Goal: Task Accomplishment & Management: Manage account settings

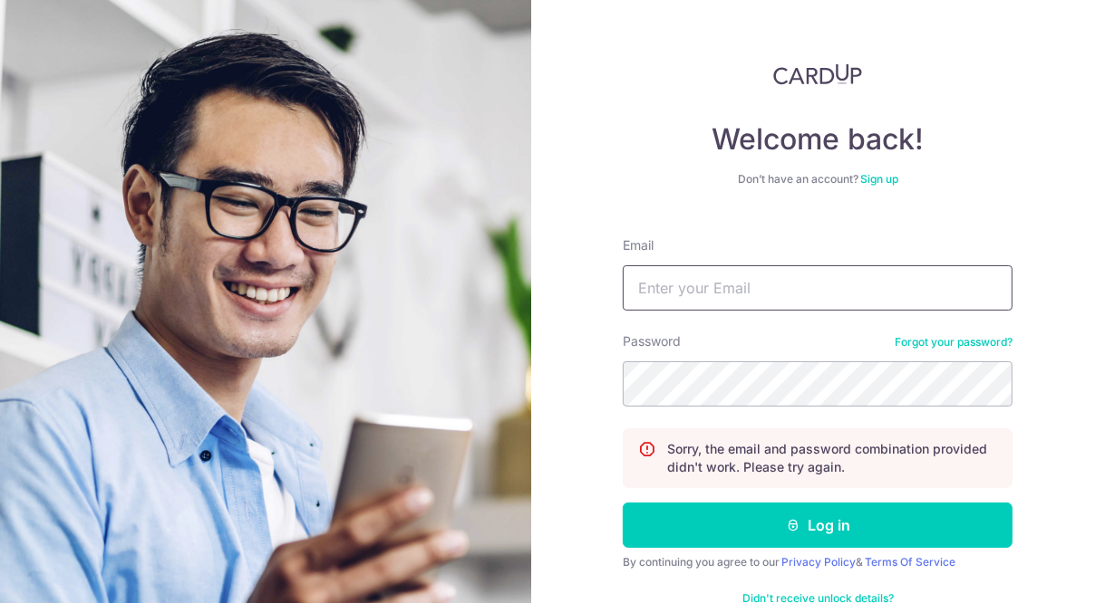
click at [767, 296] on input "Email" at bounding box center [818, 287] width 390 height 45
type input "weixingconstruction1@gmail.com"
click at [945, 528] on button "Log in" at bounding box center [818, 525] width 390 height 45
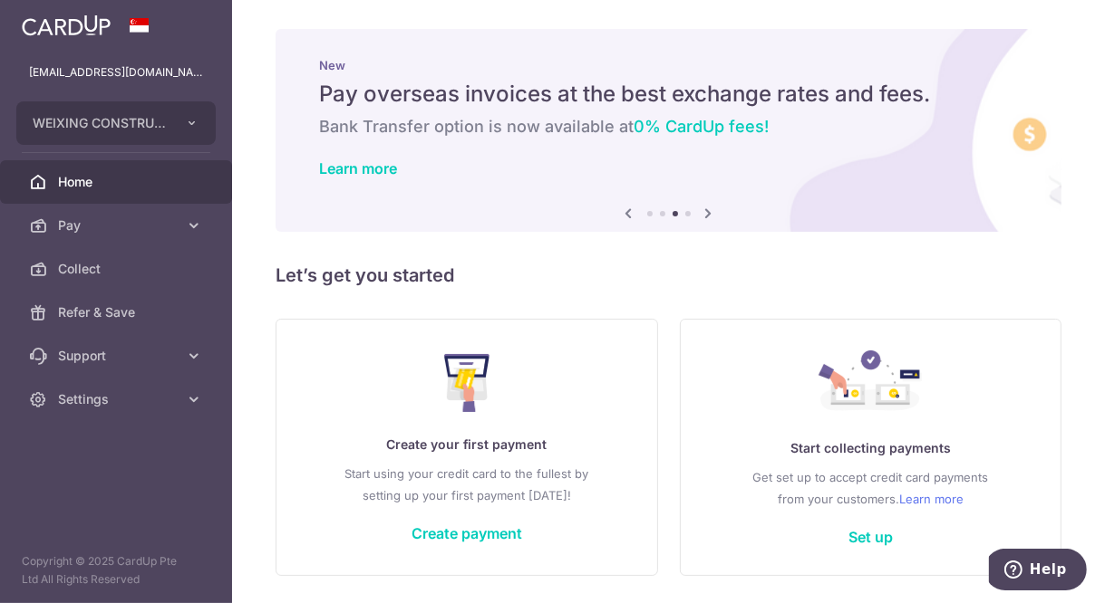
click at [883, 545] on link "Set up" at bounding box center [870, 537] width 44 height 18
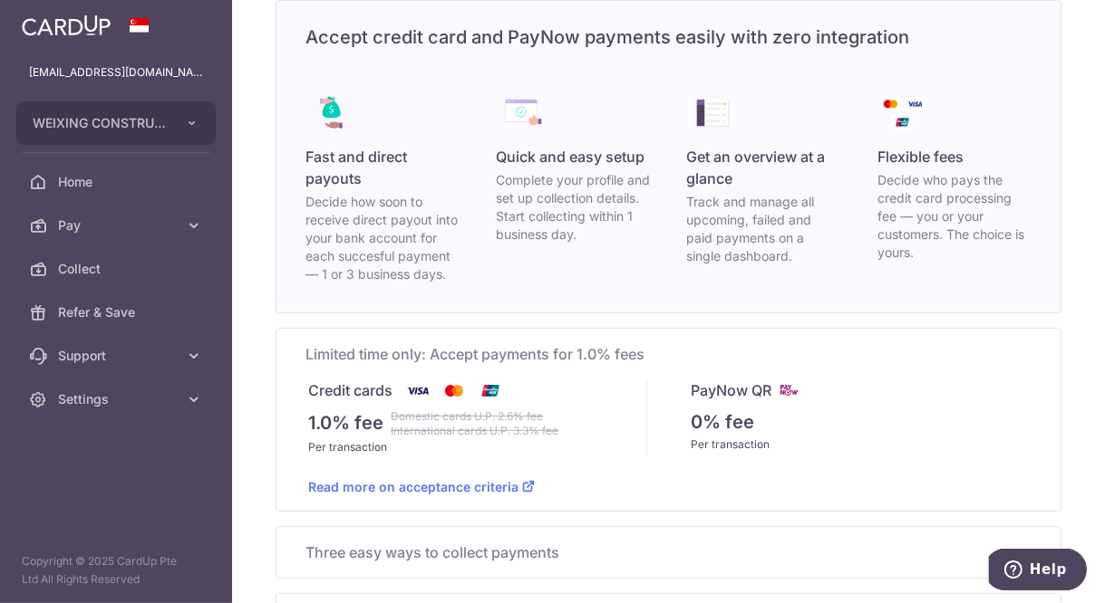
scroll to position [141, 0]
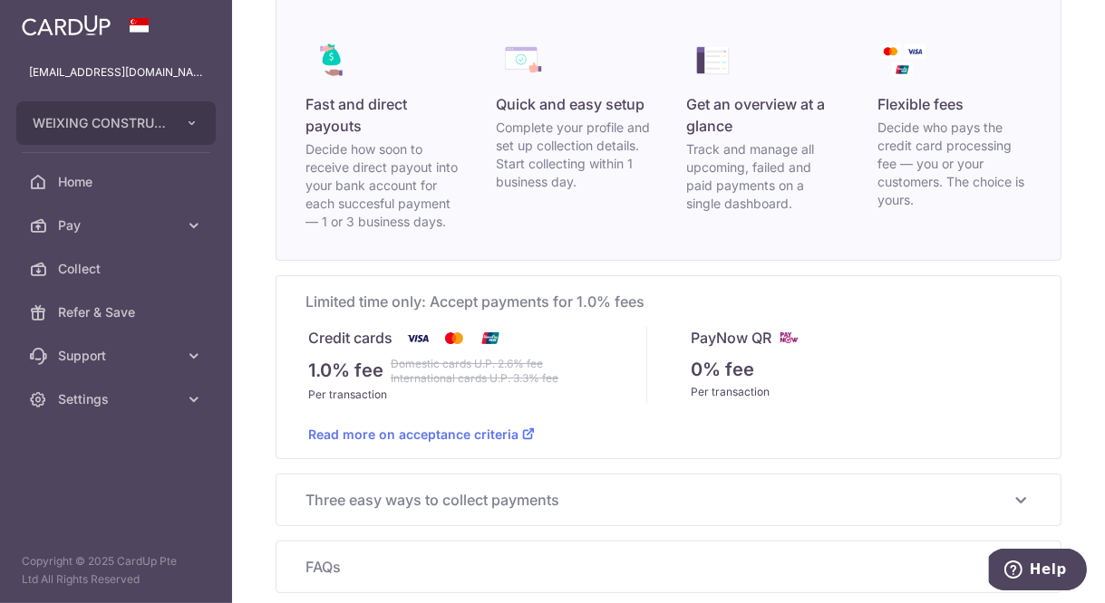
click at [1010, 507] on icon at bounding box center [1020, 500] width 22 height 22
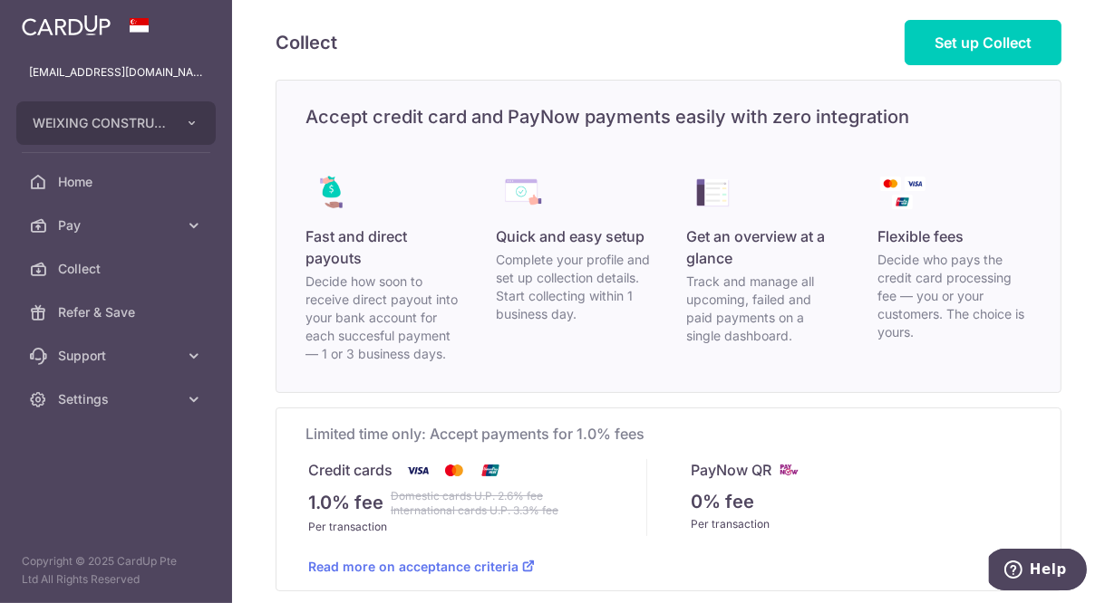
scroll to position [0, 0]
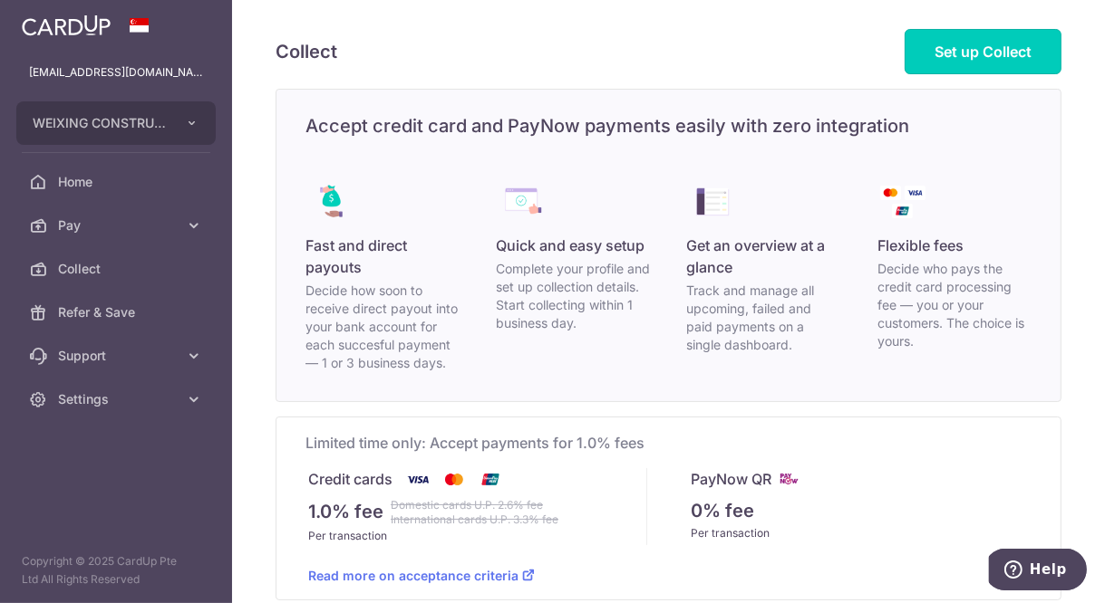
click at [1016, 58] on span "Set up Collect" at bounding box center [982, 52] width 97 height 18
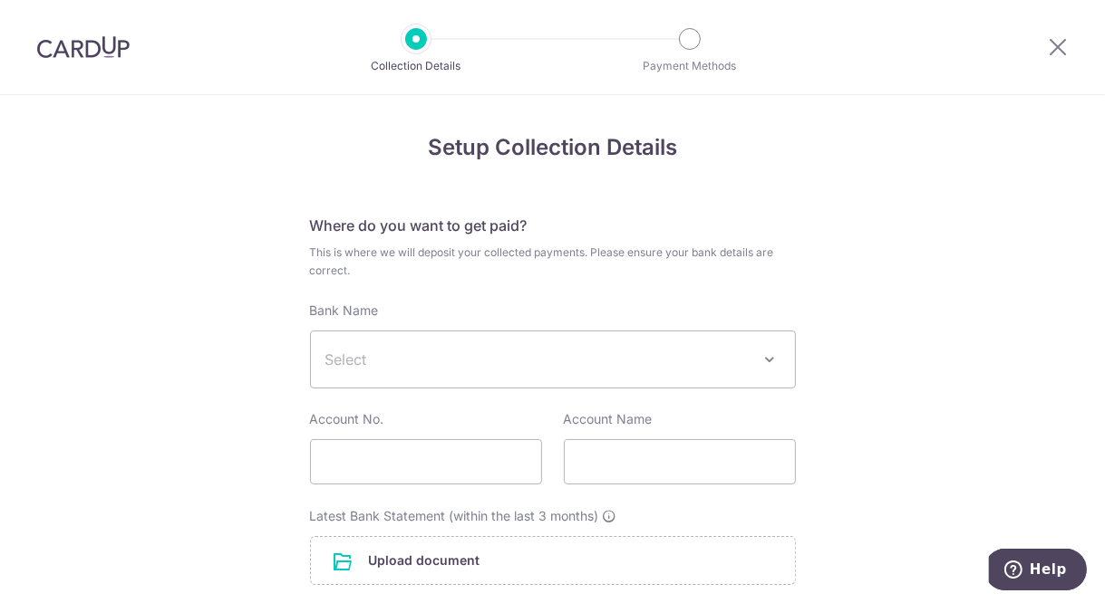
click at [772, 366] on span at bounding box center [770, 360] width 22 height 22
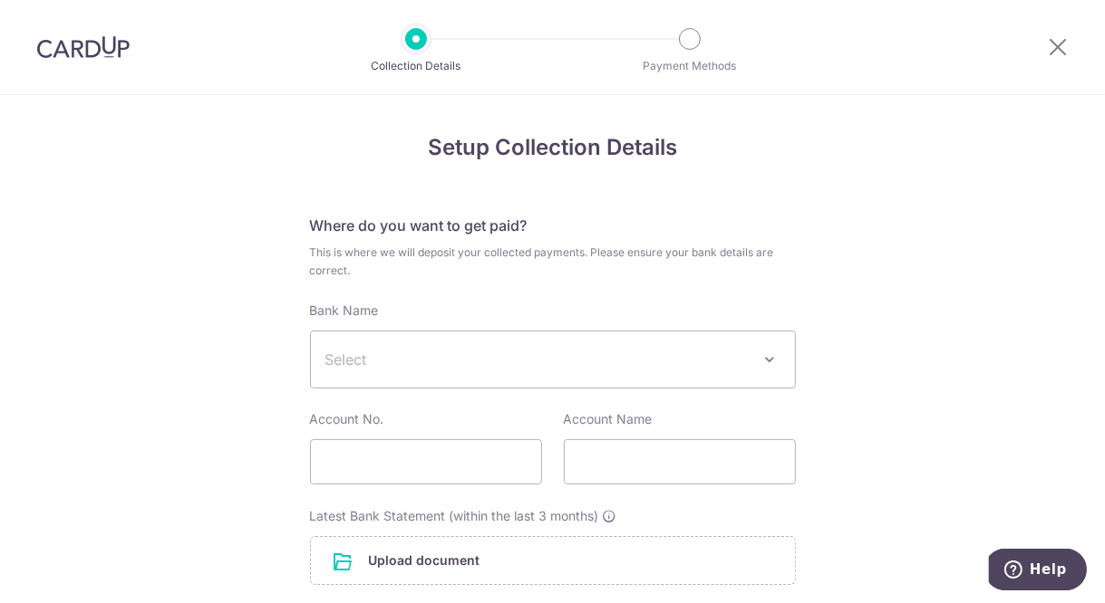
click at [783, 361] on span "Select" at bounding box center [553, 360] width 484 height 56
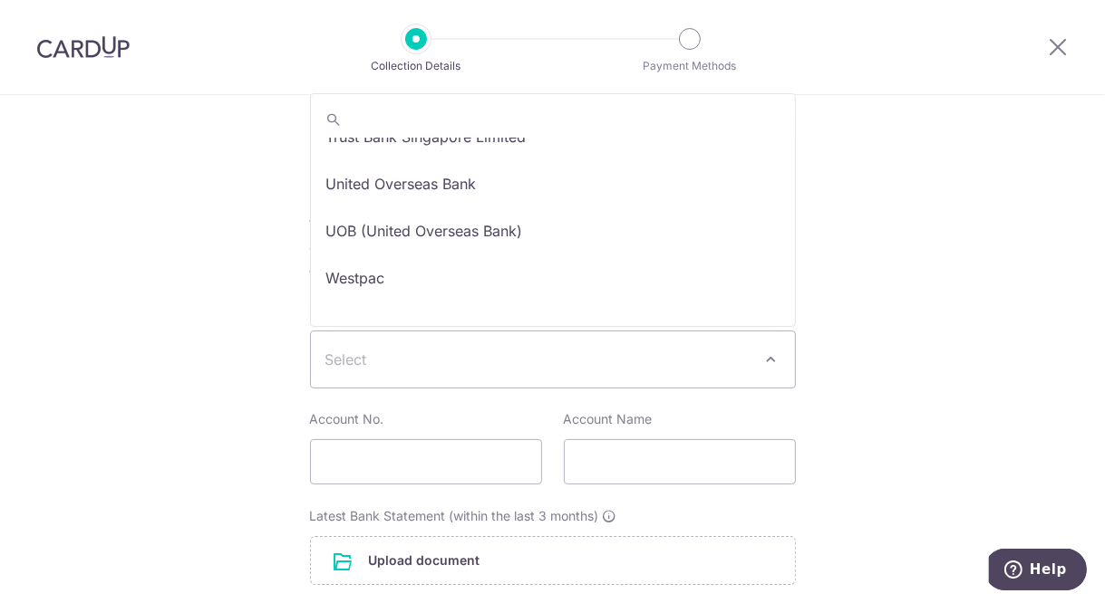
scroll to position [3023, 0]
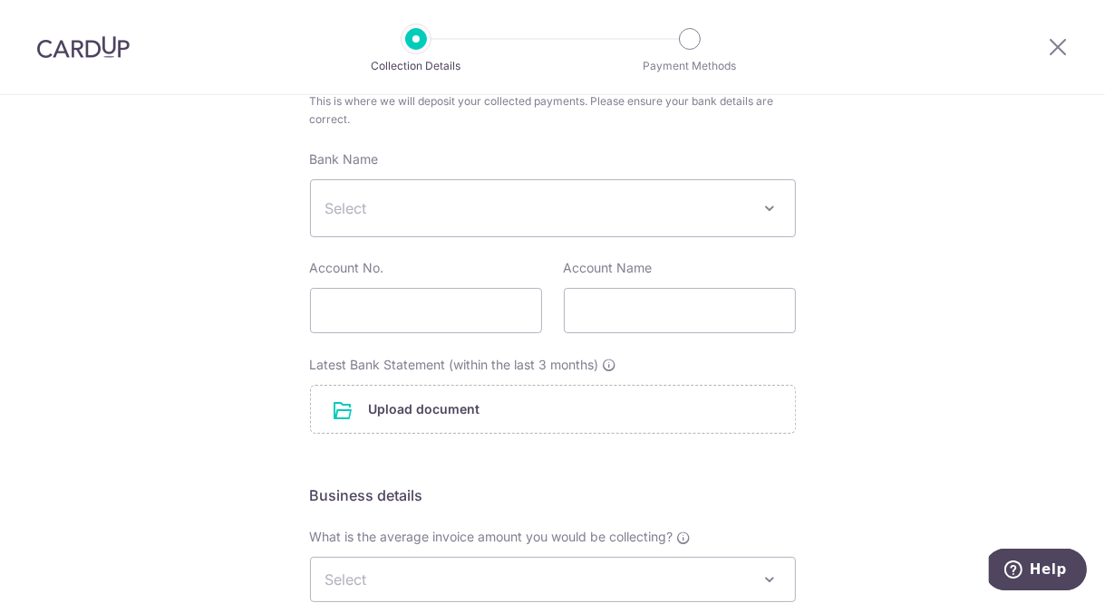
scroll to position [0, 0]
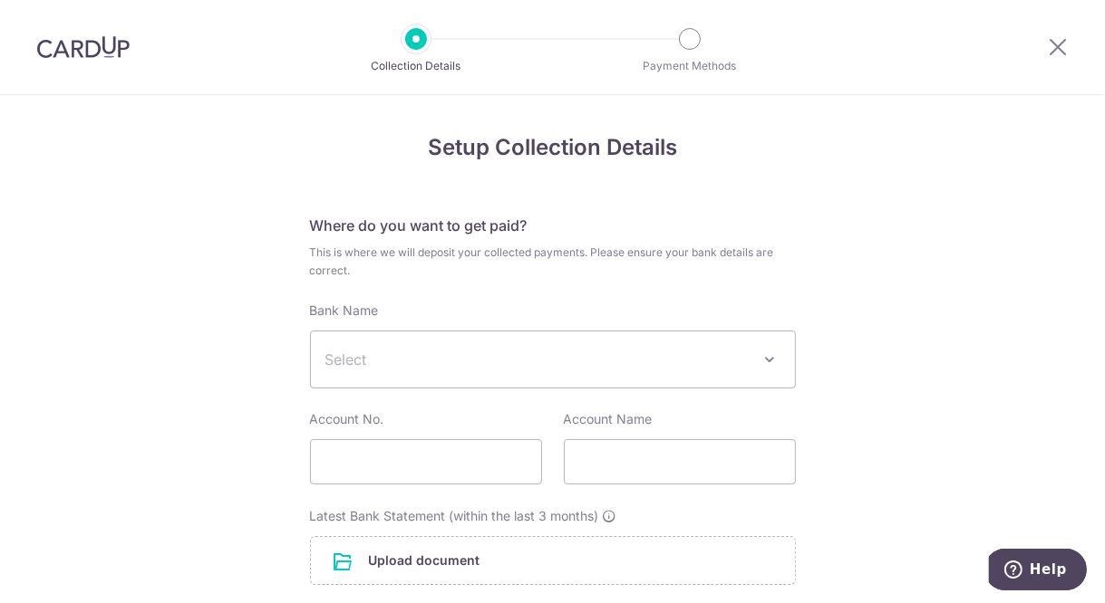
click at [690, 53] on div "Collection Details Payment Methods" at bounding box center [553, 47] width 368 height 51
click at [1056, 54] on icon at bounding box center [1058, 46] width 22 height 23
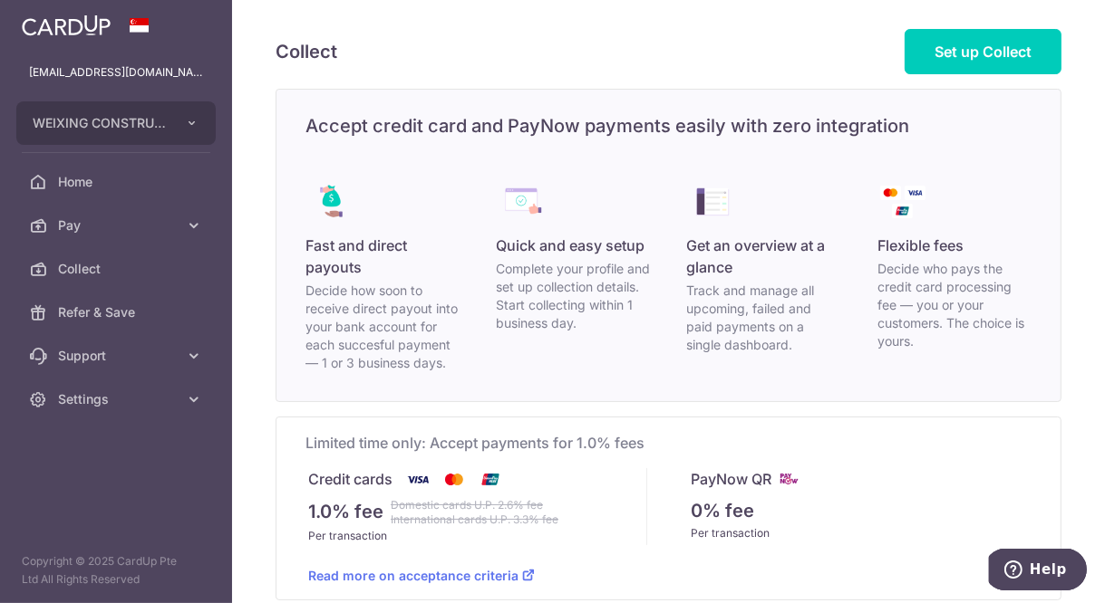
click at [187, 226] on icon at bounding box center [194, 226] width 18 height 18
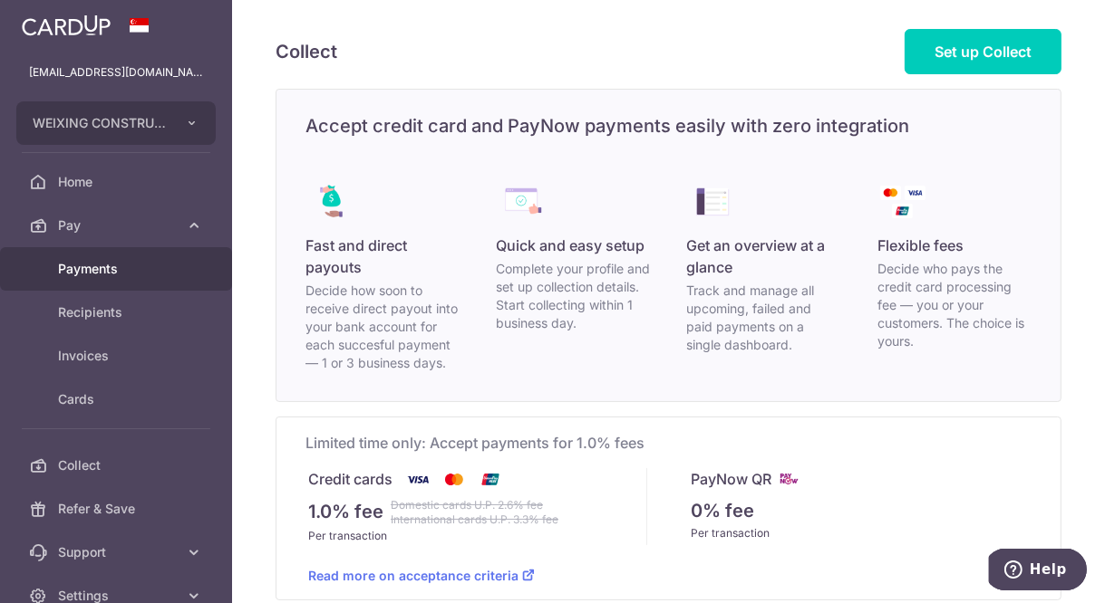
click at [115, 277] on span "Payments" at bounding box center [118, 269] width 120 height 18
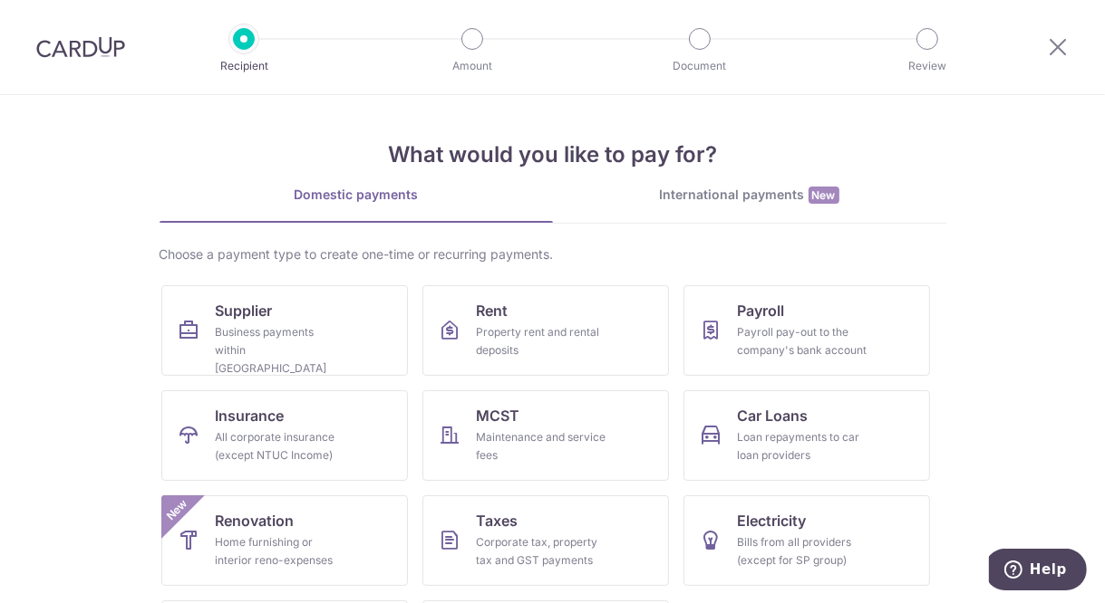
scroll to position [14, 0]
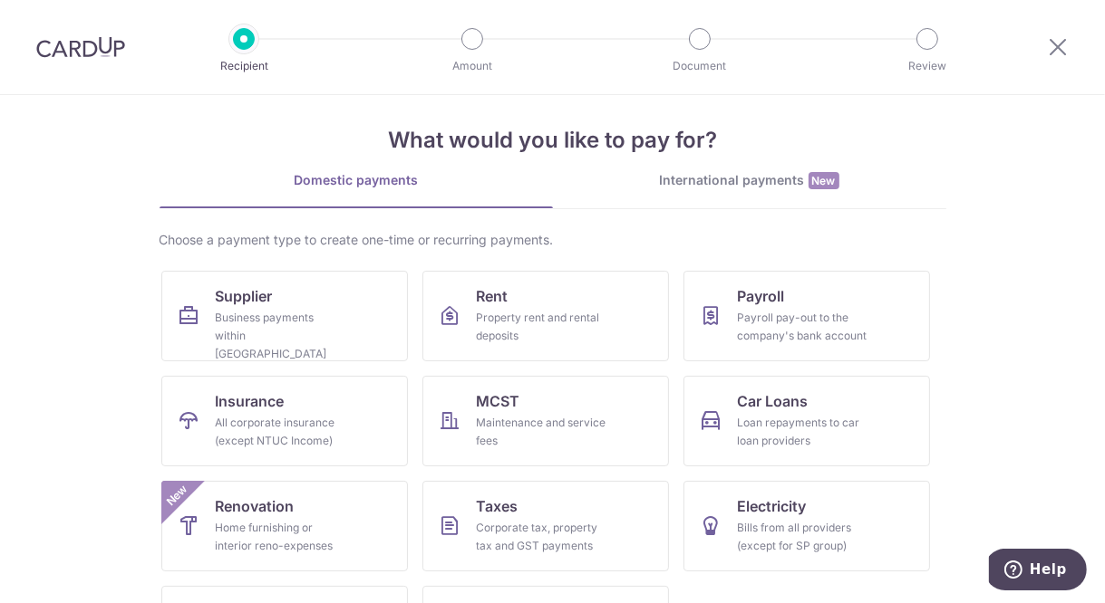
click at [779, 188] on div "International payments New" at bounding box center [749, 180] width 393 height 19
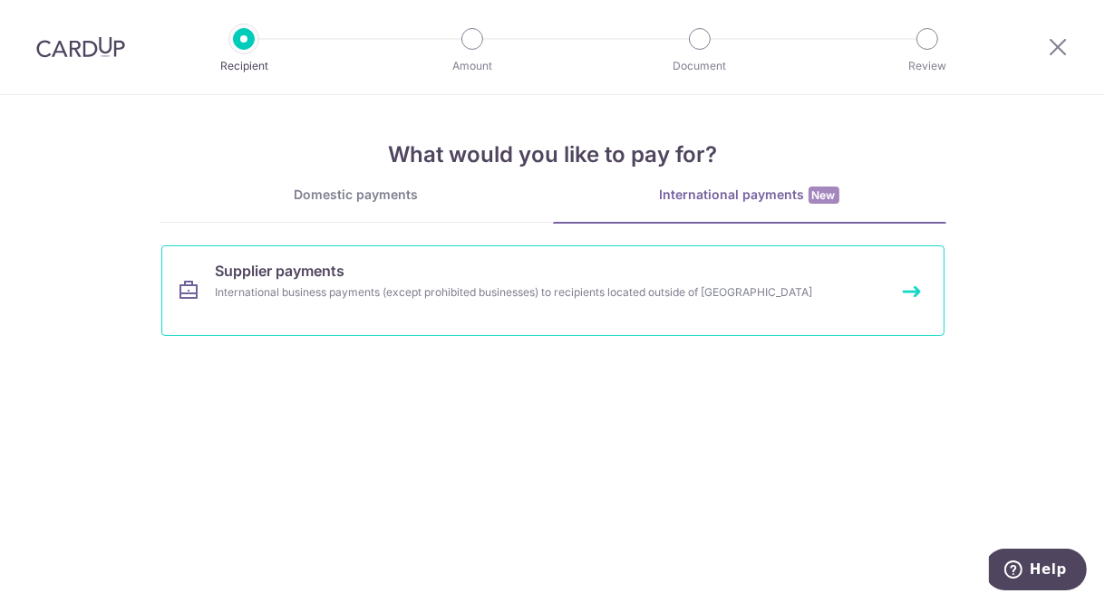
click at [807, 297] on div "International business payments (except prohibited businesses) to recipients lo…" at bounding box center [529, 293] width 626 height 18
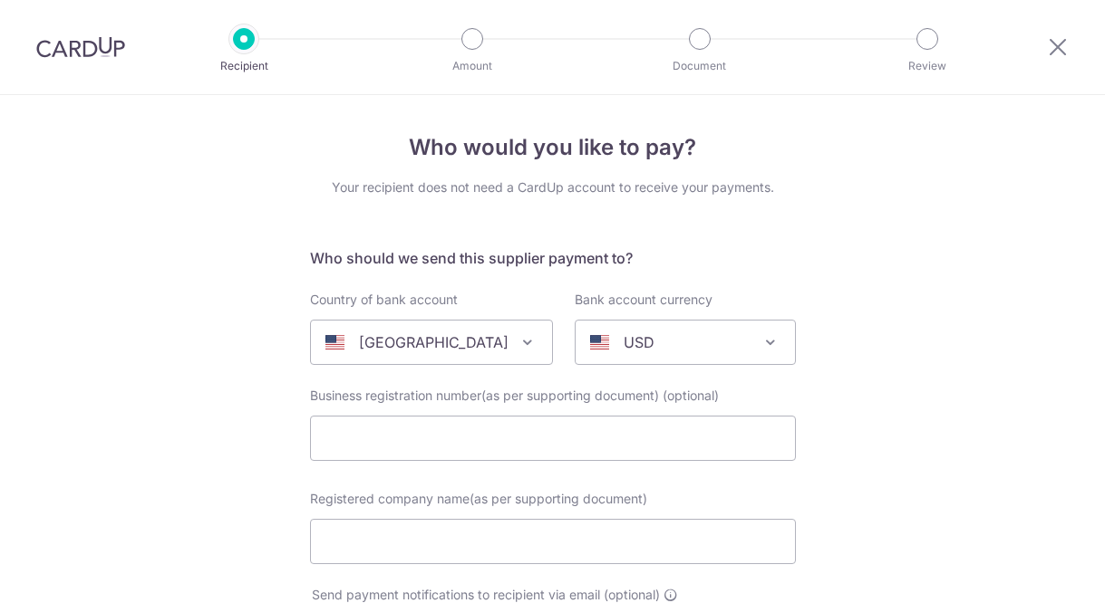
select select
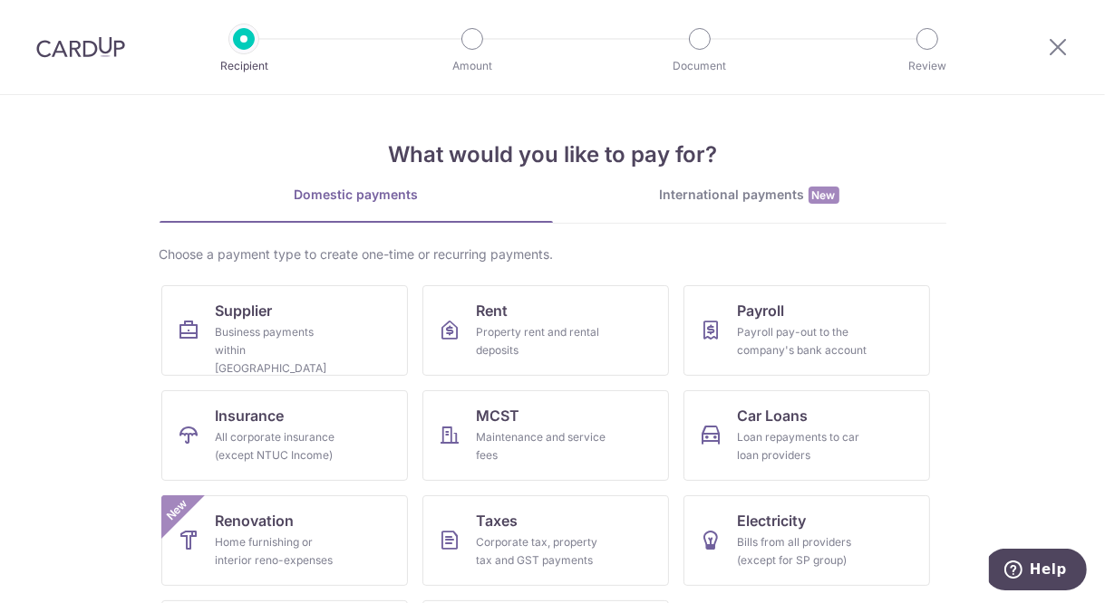
click at [444, 194] on div "Domestic payments" at bounding box center [355, 195] width 393 height 18
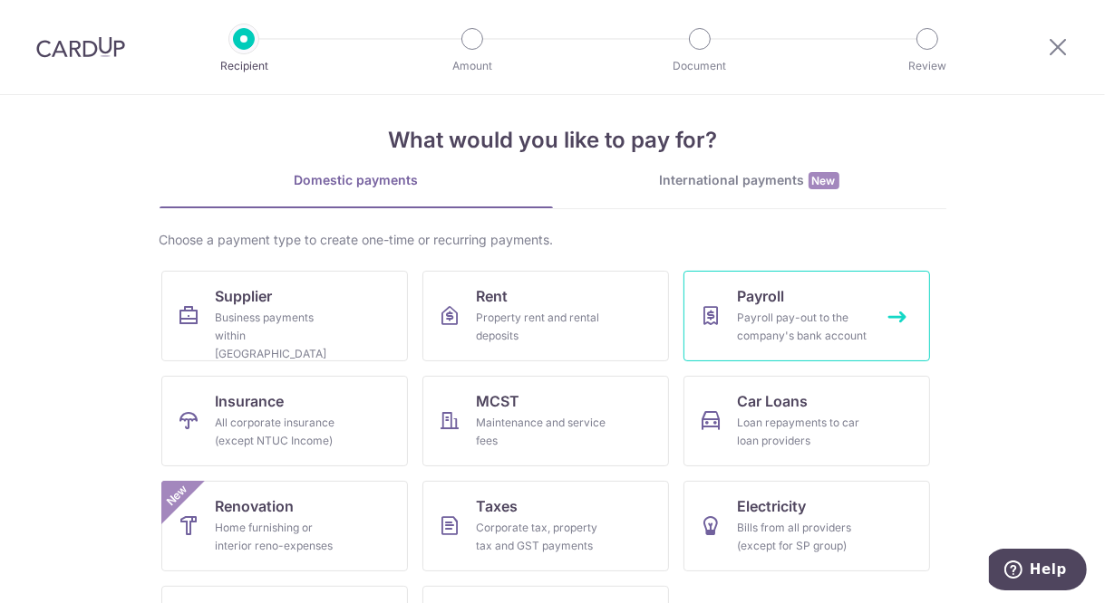
click at [806, 335] on div "Payroll pay-out to the company's bank account" at bounding box center [803, 327] width 130 height 36
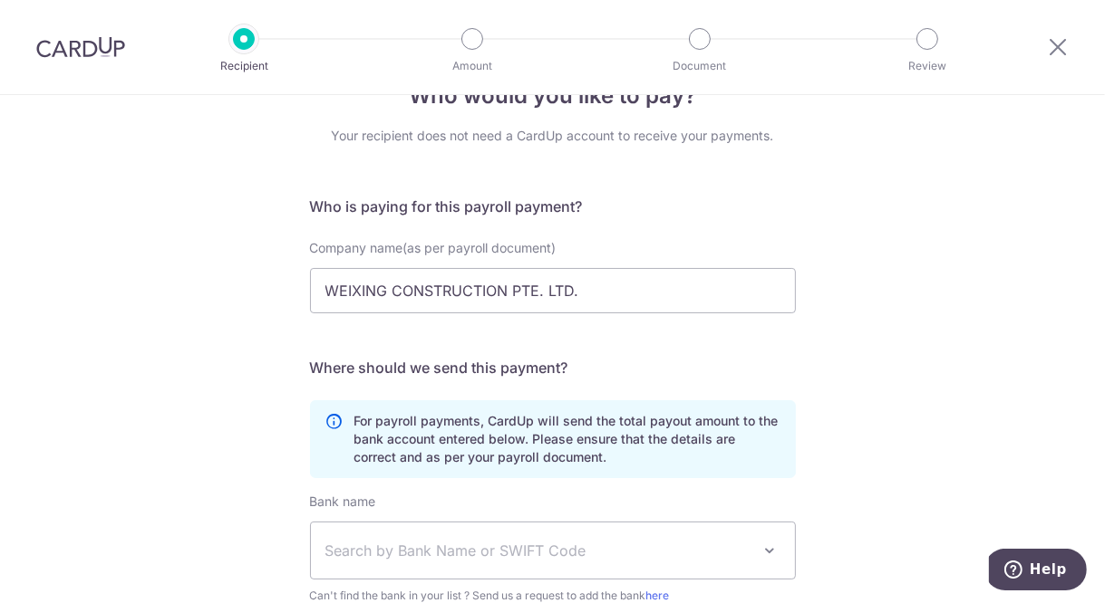
scroll to position [51, 0]
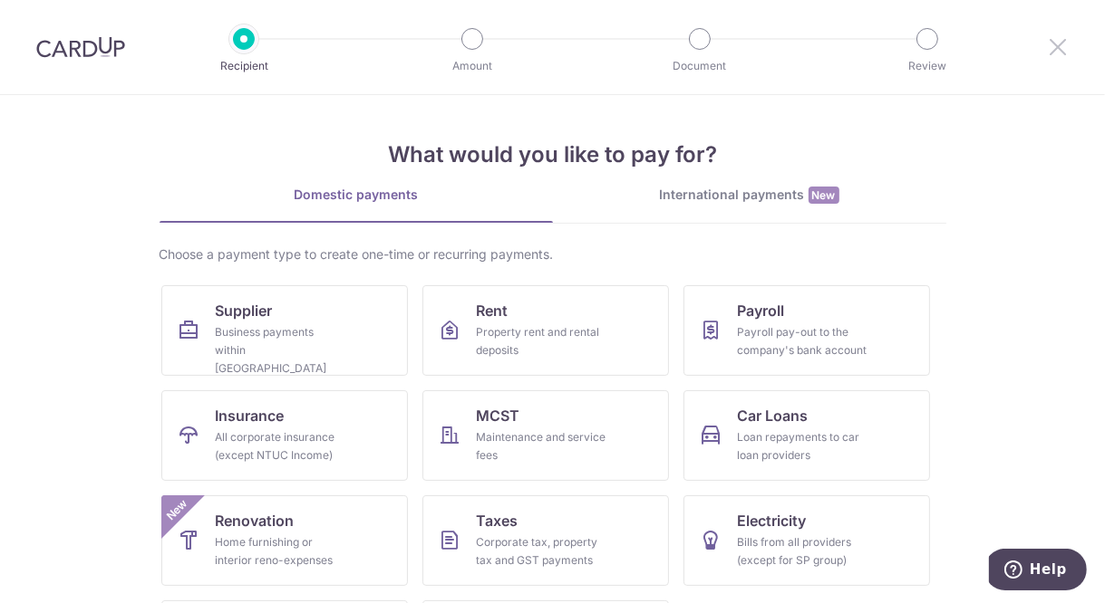
click at [1052, 48] on icon at bounding box center [1058, 46] width 22 height 23
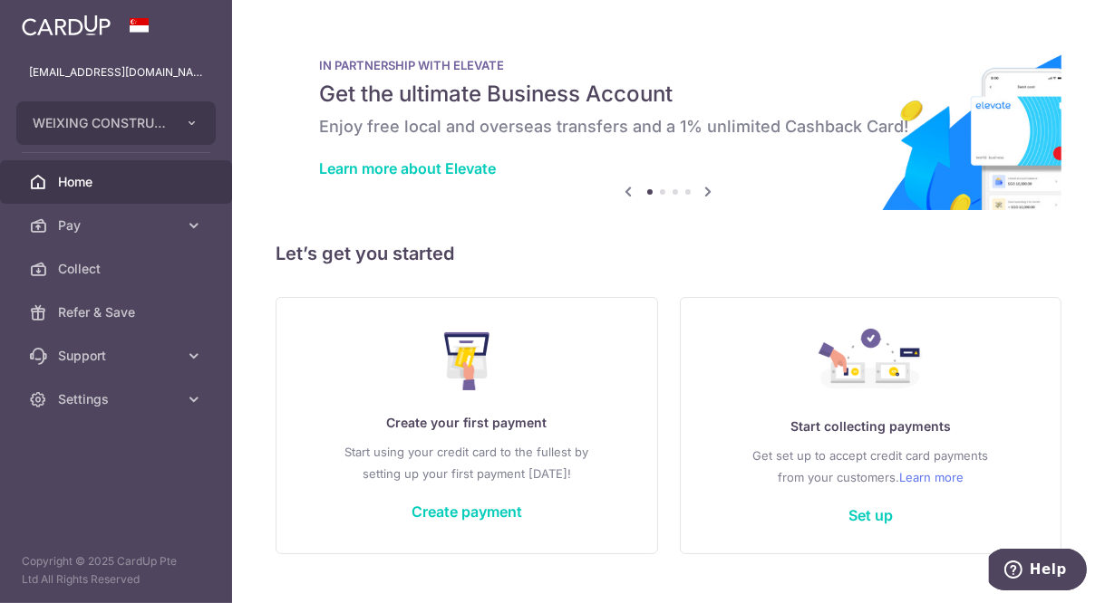
click at [172, 395] on span "Settings" at bounding box center [118, 400] width 120 height 18
click at [130, 449] on span "Account" at bounding box center [118, 443] width 120 height 18
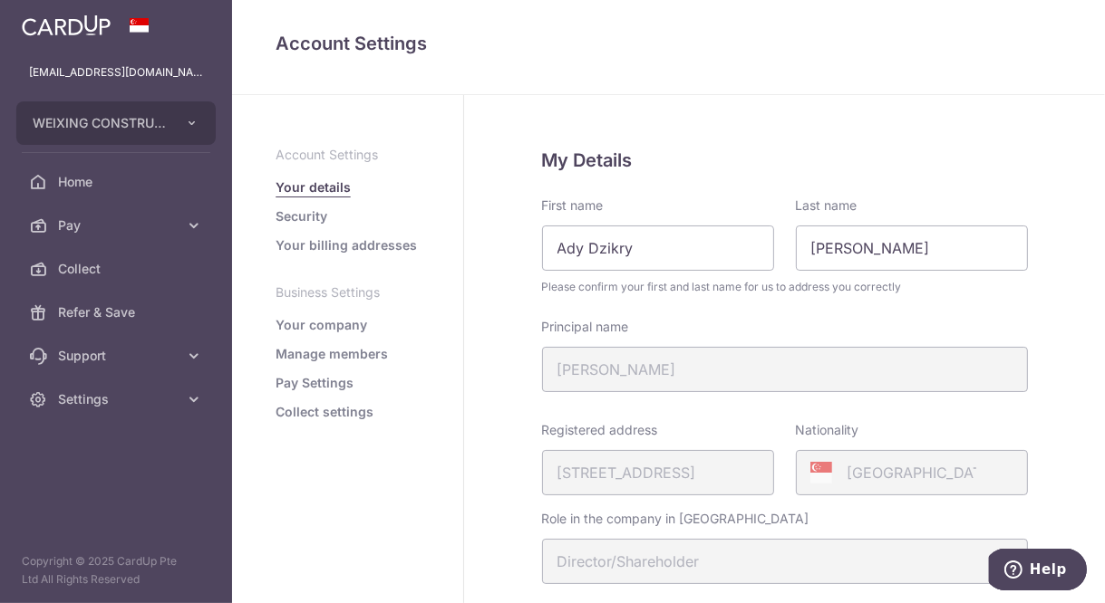
click at [170, 361] on span "Support" at bounding box center [118, 356] width 120 height 18
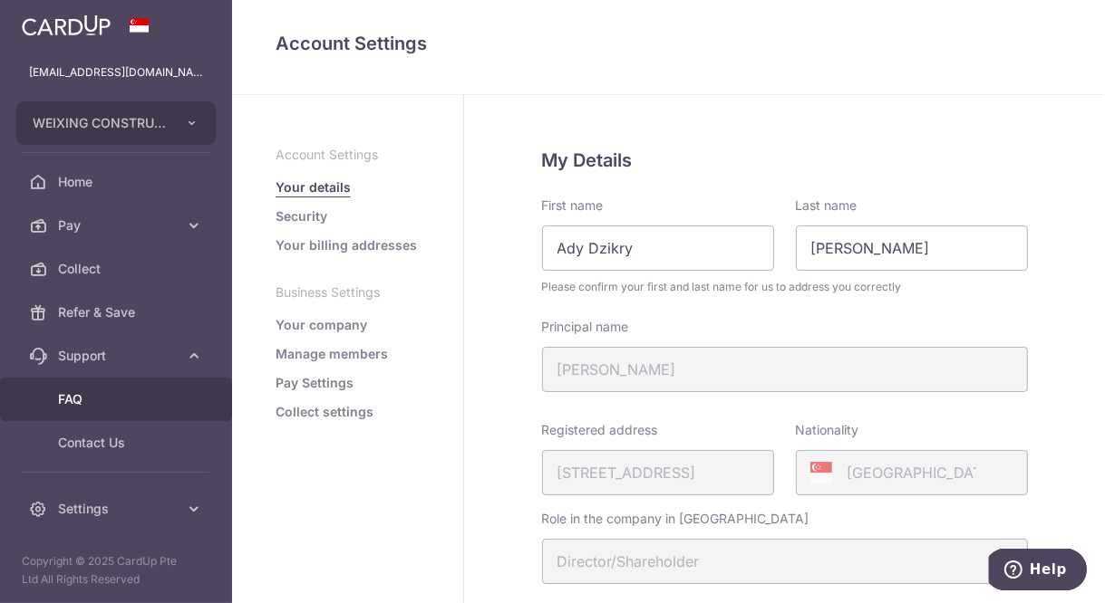
click at [103, 404] on span "FAQ" at bounding box center [118, 400] width 120 height 18
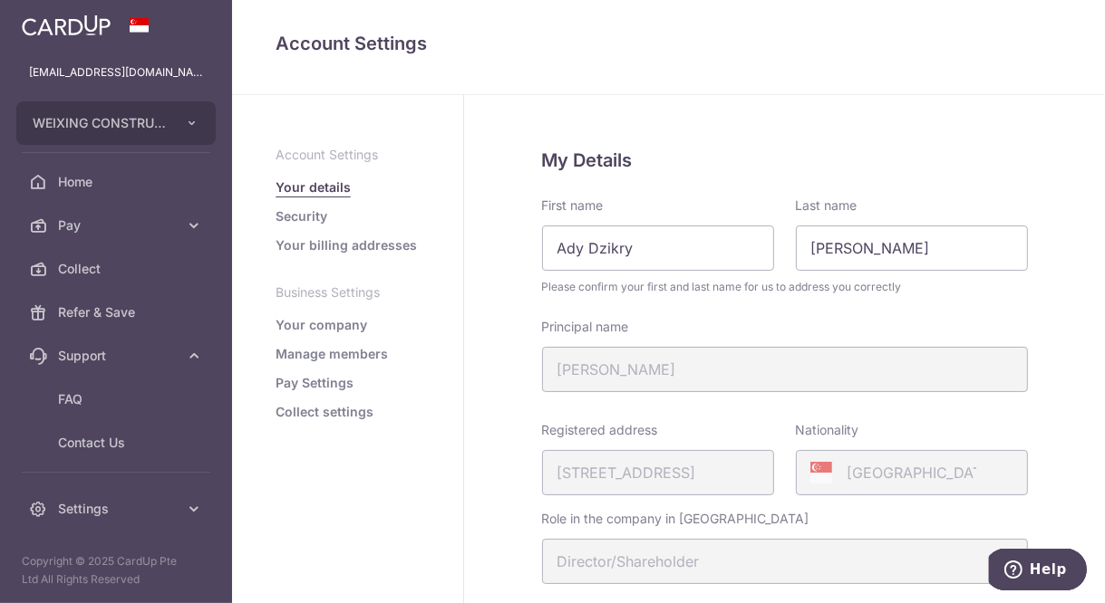
click at [116, 278] on link "Collect" at bounding box center [116, 268] width 232 height 43
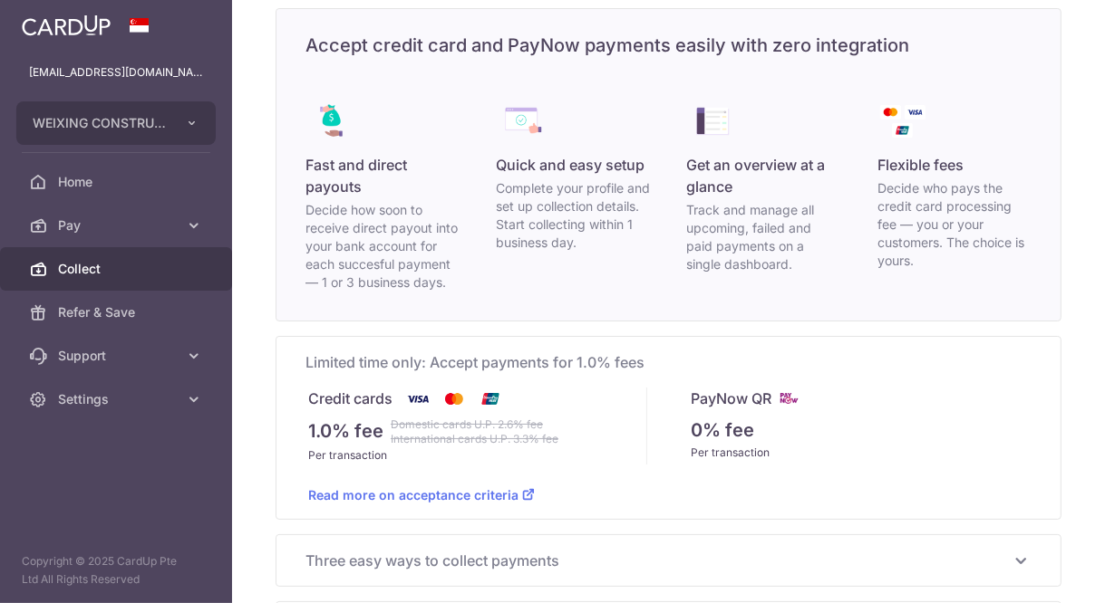
scroll to position [141, 0]
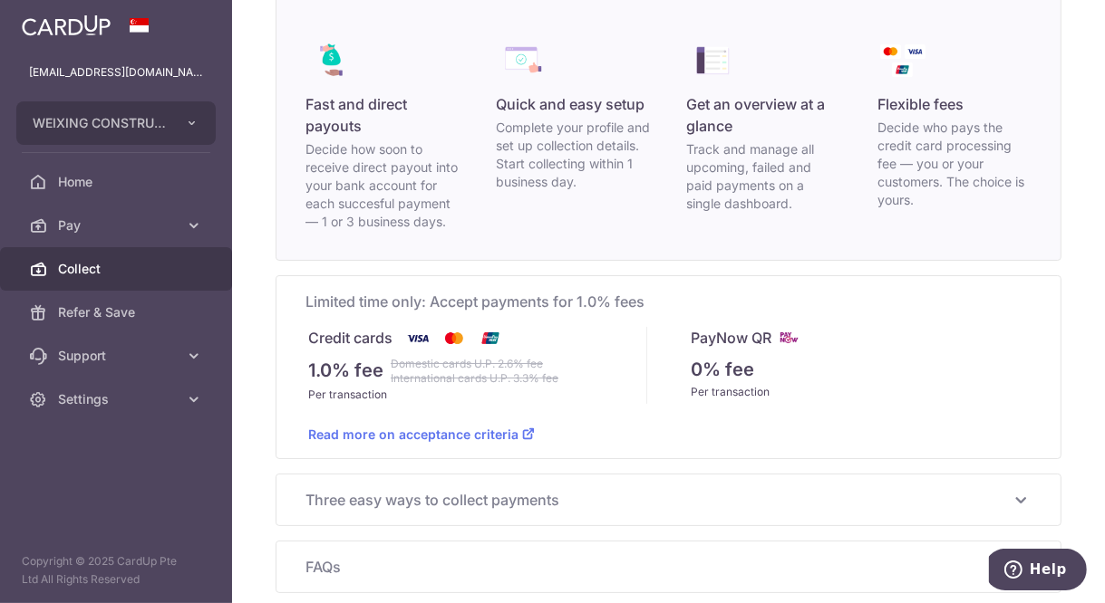
click at [835, 377] on div "0% fee" at bounding box center [859, 369] width 338 height 27
click at [752, 389] on div "Per transaction" at bounding box center [859, 392] width 338 height 18
click at [1013, 507] on icon at bounding box center [1020, 500] width 22 height 22
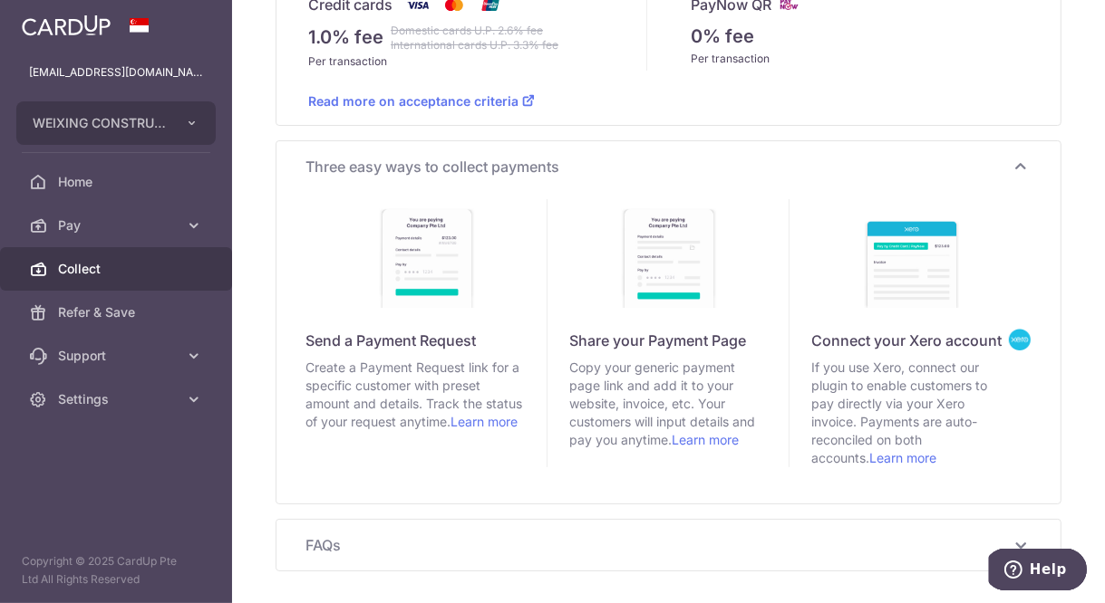
scroll to position [475, 0]
click at [932, 556] on span "FAQs" at bounding box center [657, 546] width 704 height 22
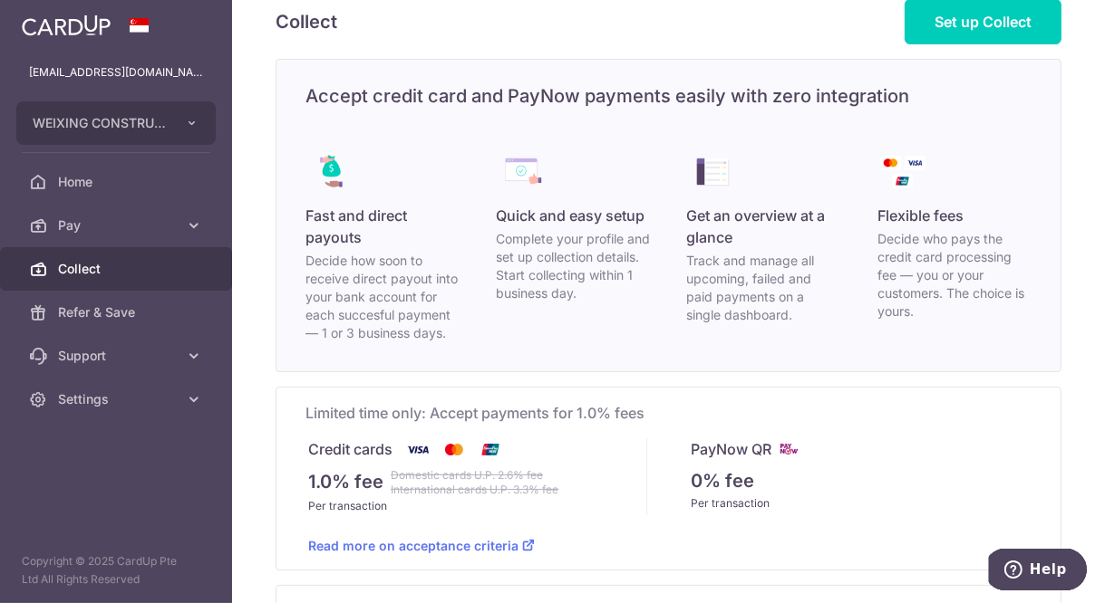
scroll to position [19, 0]
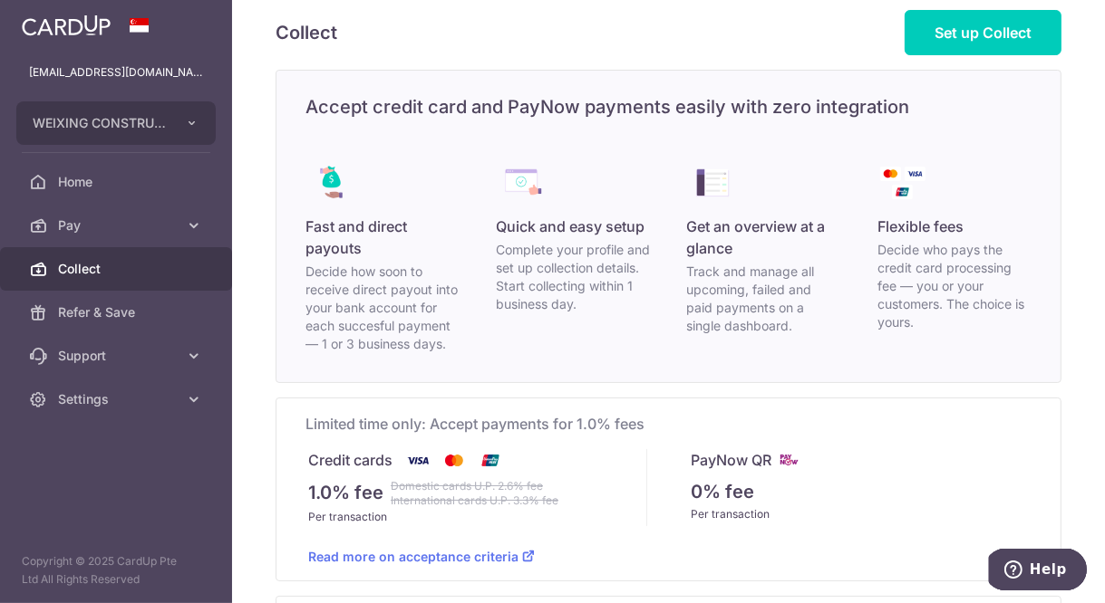
click at [748, 473] on div "PayNow QR 0% fee Per transaction" at bounding box center [837, 487] width 381 height 77
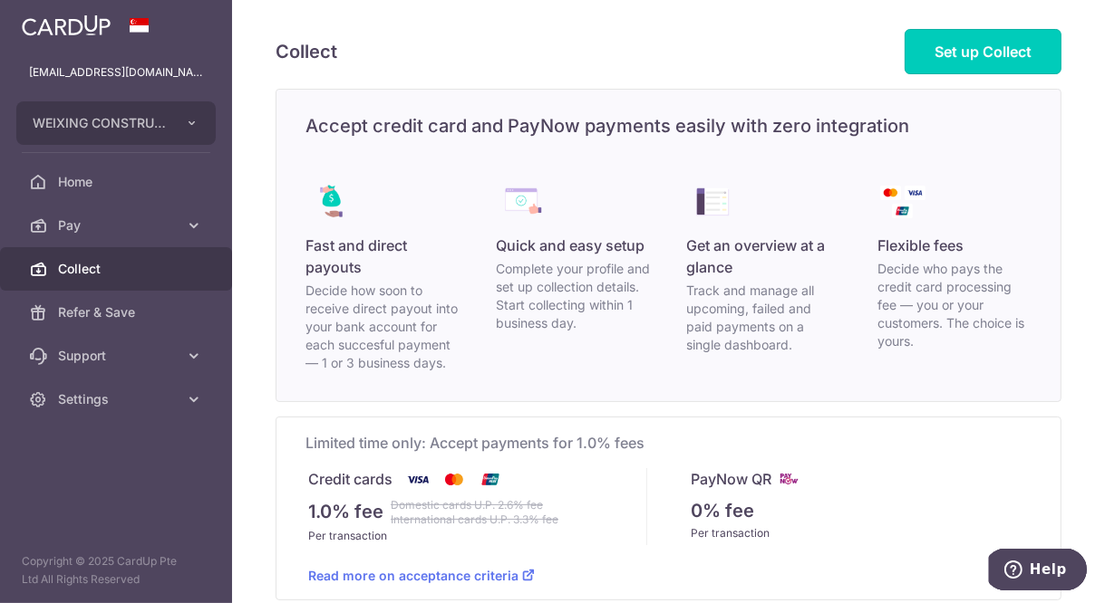
click at [1007, 60] on link "Set up Collect" at bounding box center [982, 51] width 157 height 45
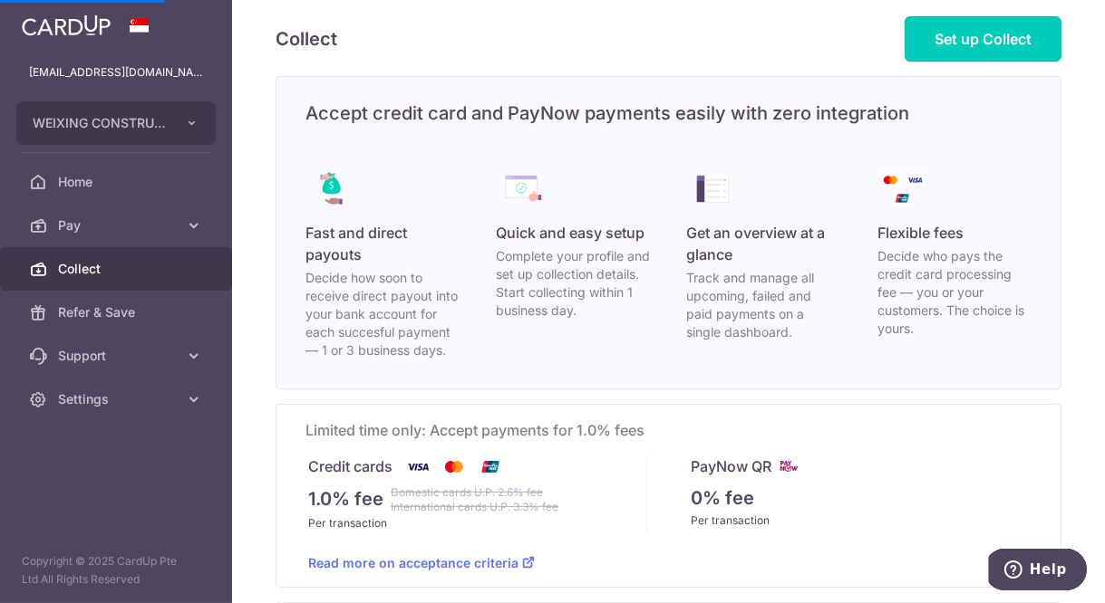
scroll to position [1, 0]
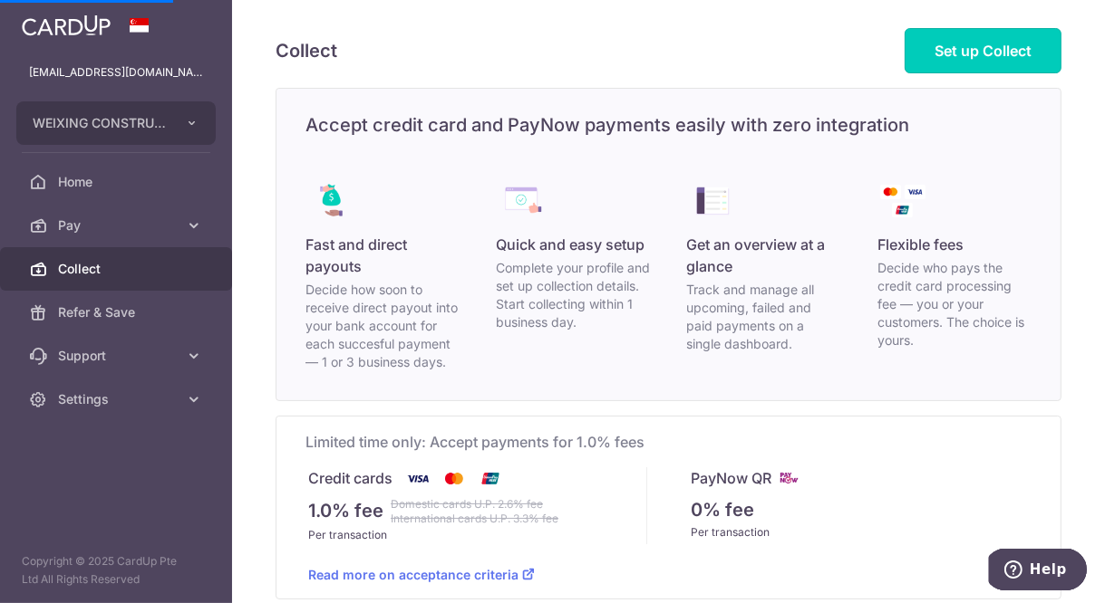
click at [1006, 53] on span "Set up Collect" at bounding box center [982, 51] width 97 height 18
click at [997, 63] on link "Set up Collect" at bounding box center [982, 50] width 157 height 45
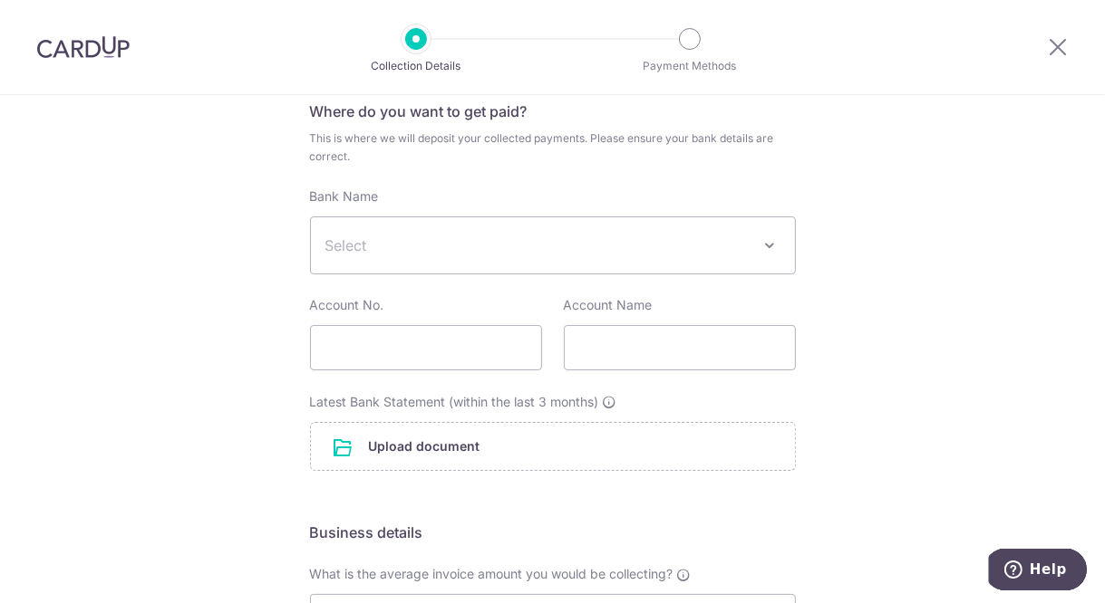
scroll to position [109, 0]
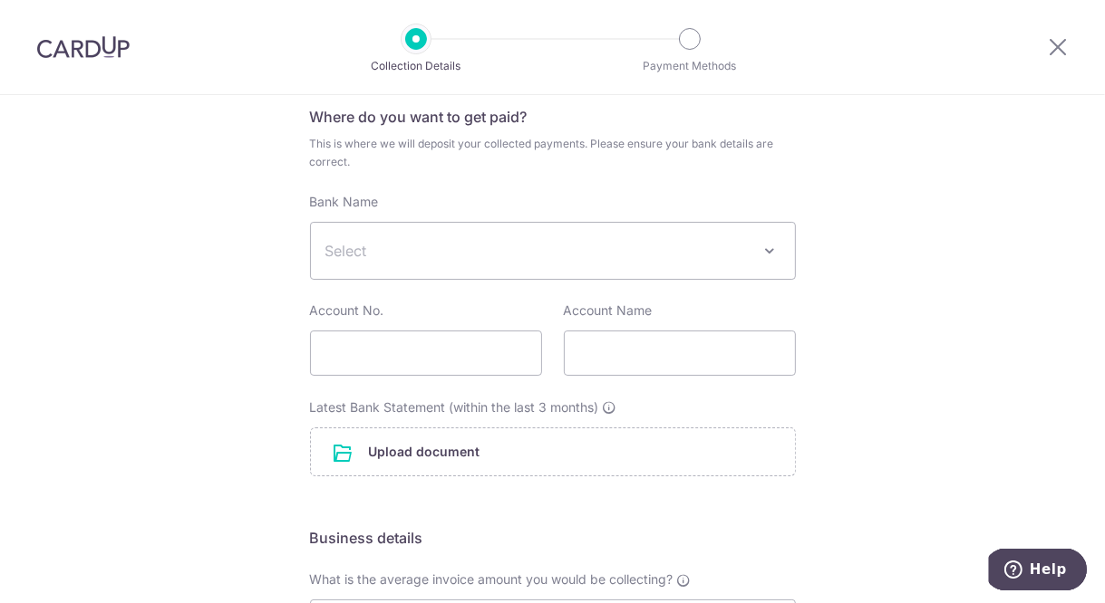
click at [1064, 43] on icon at bounding box center [1058, 46] width 22 height 23
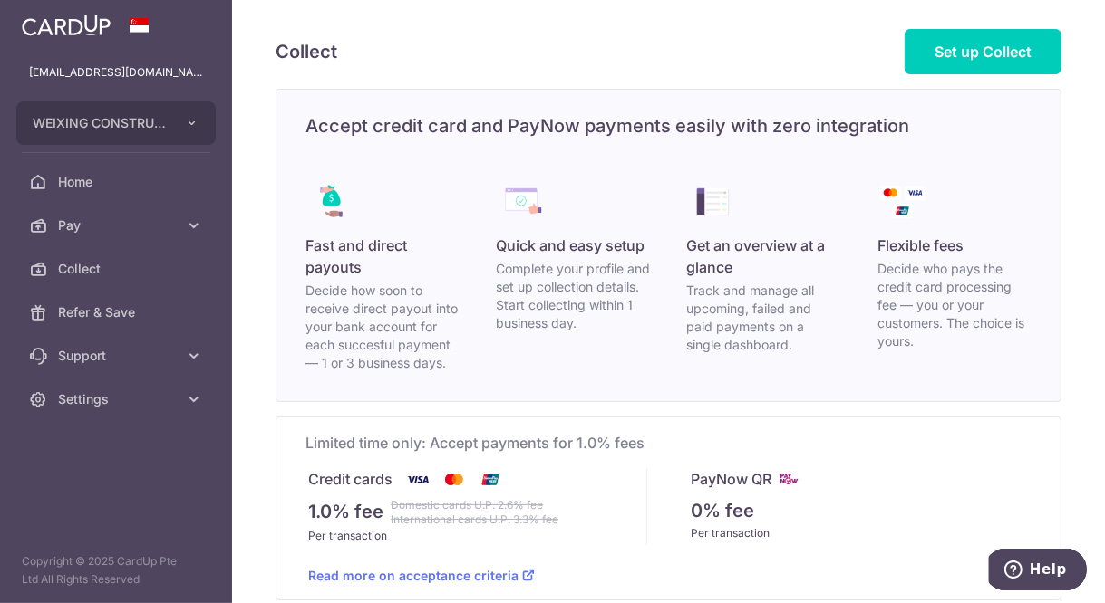
click at [198, 400] on icon at bounding box center [194, 400] width 18 height 18
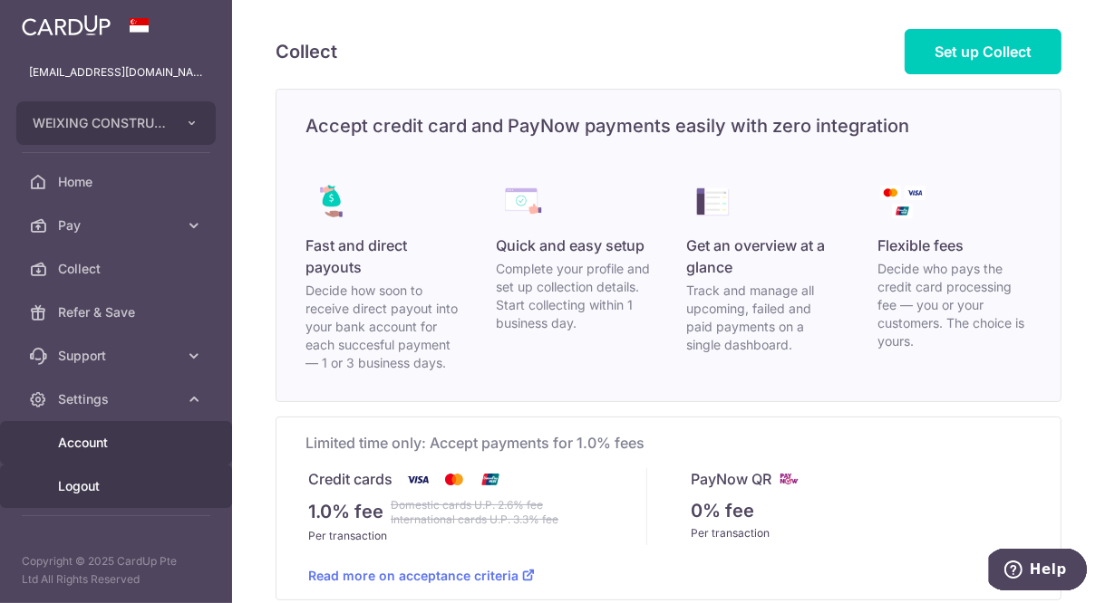
click at [117, 486] on span "Logout" at bounding box center [118, 487] width 120 height 18
